Goal: Transaction & Acquisition: Purchase product/service

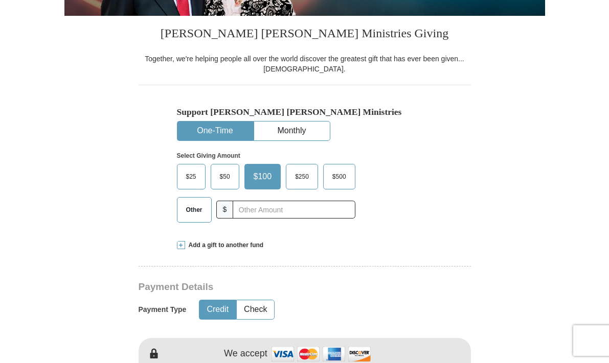
scroll to position [214, 0]
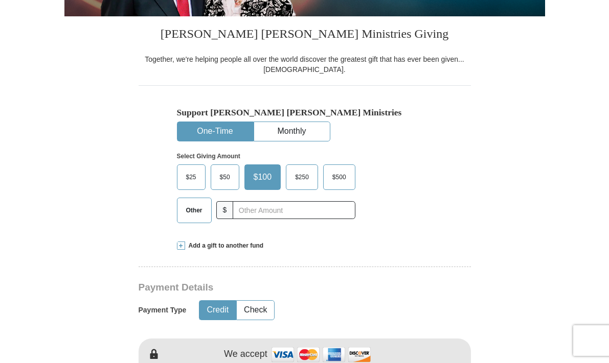
click at [192, 176] on span "$25" at bounding box center [191, 177] width 20 height 15
click at [0, 0] on input "$25" at bounding box center [0, 0] width 0 height 0
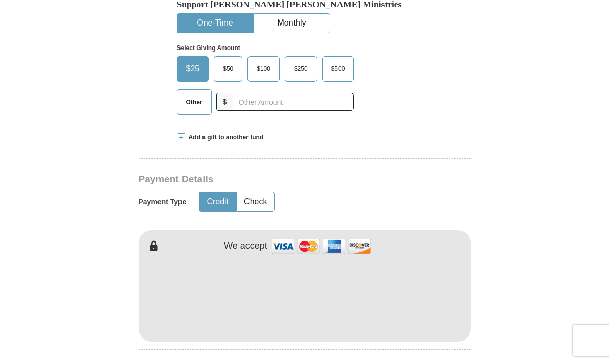
scroll to position [318, 0]
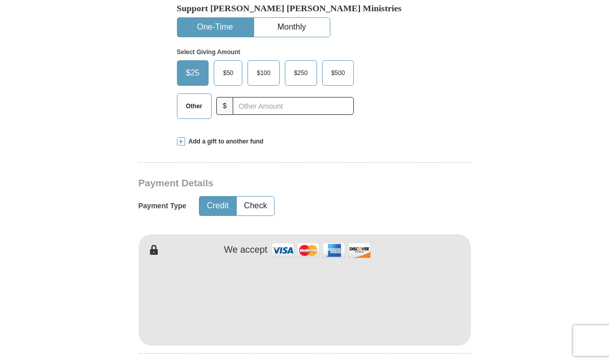
click at [235, 141] on span "Add a gift to another fund" at bounding box center [224, 141] width 79 height 9
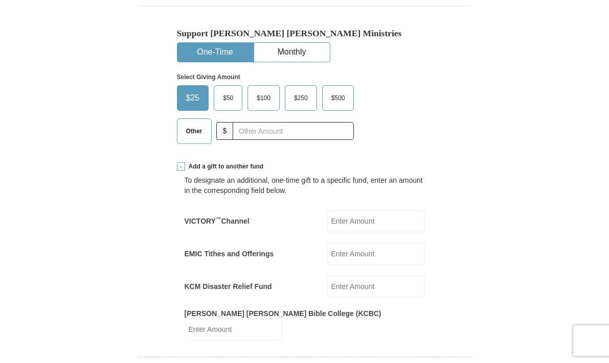
scroll to position [292, 0]
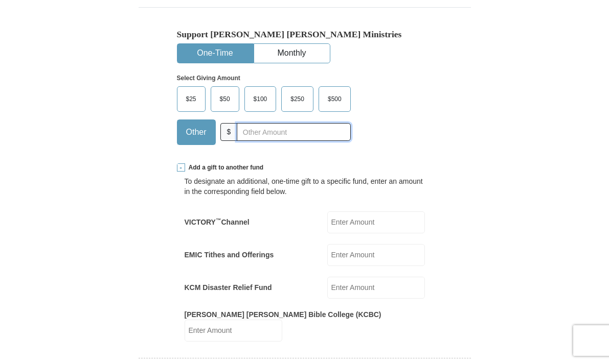
click at [246, 131] on input "text" at bounding box center [293, 132] width 113 height 18
type input "15"
click at [357, 288] on input "KCM Disaster Relief Fund" at bounding box center [376, 288] width 98 height 22
type input "10"
click at [344, 222] on input "VICTORY ™ Channel" at bounding box center [376, 223] width 98 height 22
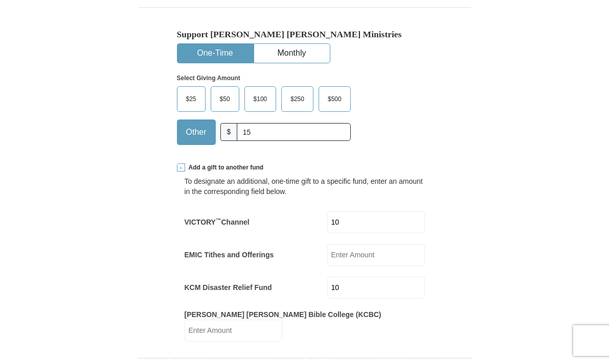
type input "10"
drag, startPoint x: 247, startPoint y: 130, endPoint x: 257, endPoint y: 130, distance: 9.7
click at [256, 130] on input "15" at bounding box center [293, 132] width 113 height 18
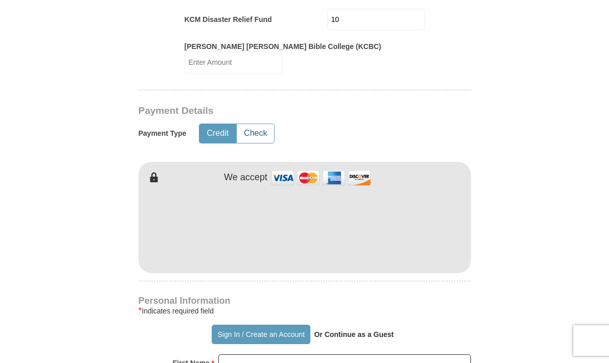
scroll to position [561, 0]
type input "10"
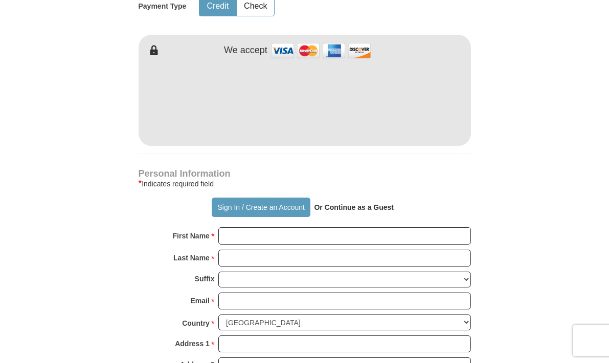
scroll to position [699, 0]
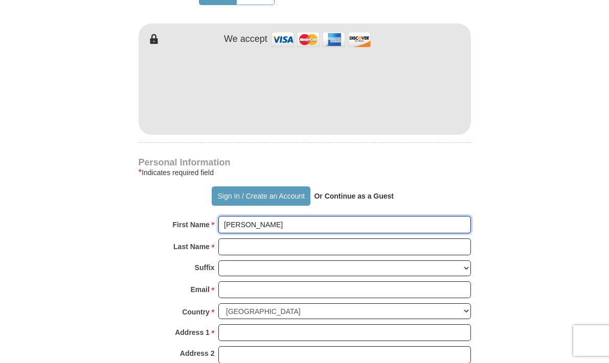
type input "[PERSON_NAME]"
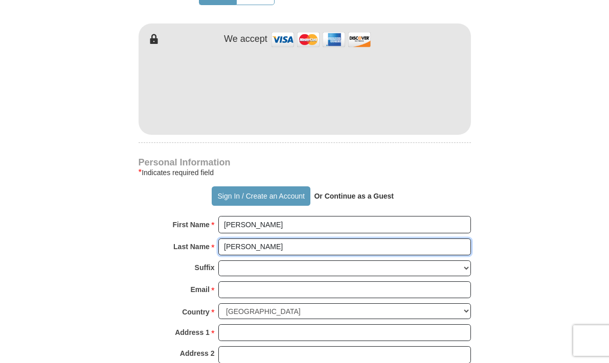
type input "[PERSON_NAME]"
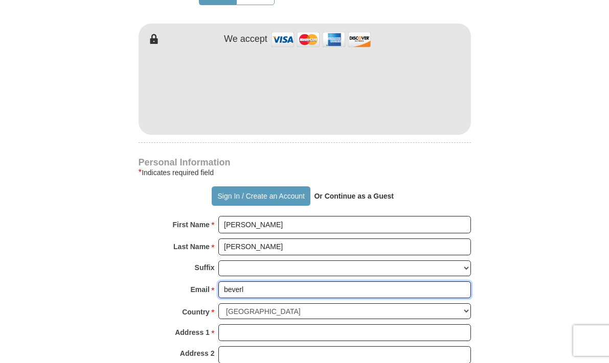
type input "[EMAIL_ADDRESS][DOMAIN_NAME]"
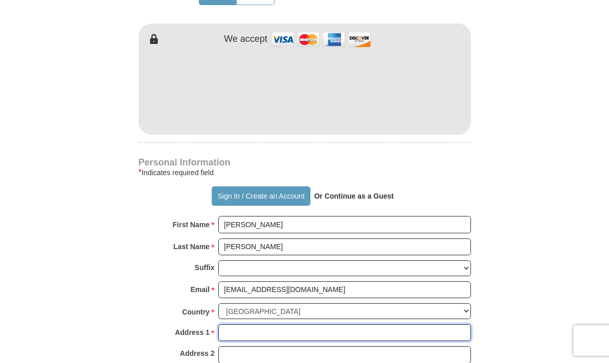
type input "[STREET_ADDRESS]"
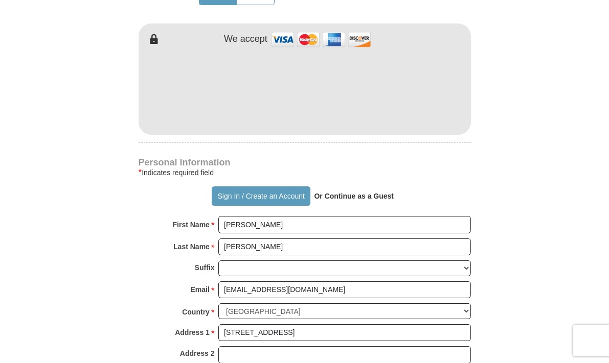
type input "Columbus"
select select "GA"
type input "31909"
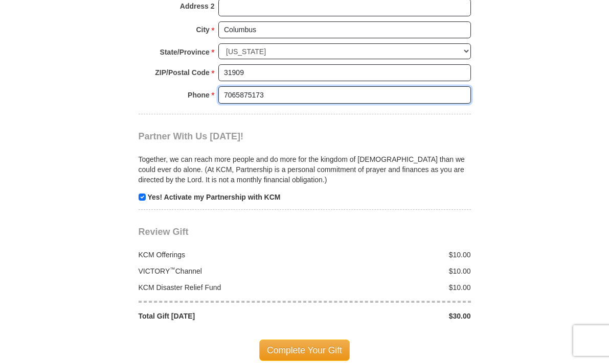
scroll to position [1049, 0]
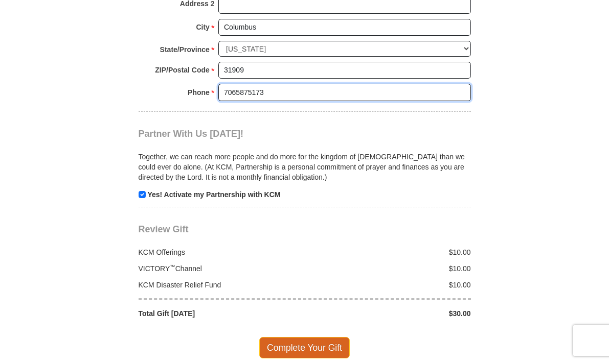
type input "7065875173"
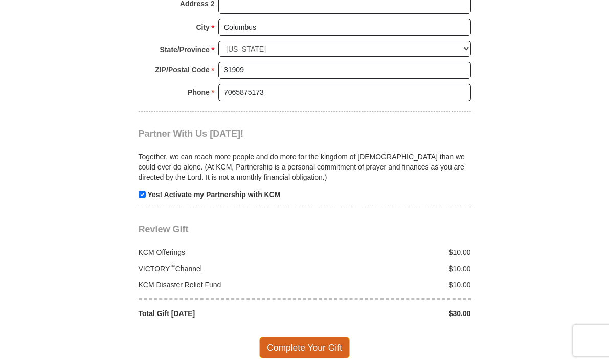
click at [289, 337] on span "Complete Your Gift" at bounding box center [304, 347] width 90 height 21
